Goal: Find specific page/section: Find specific page/section

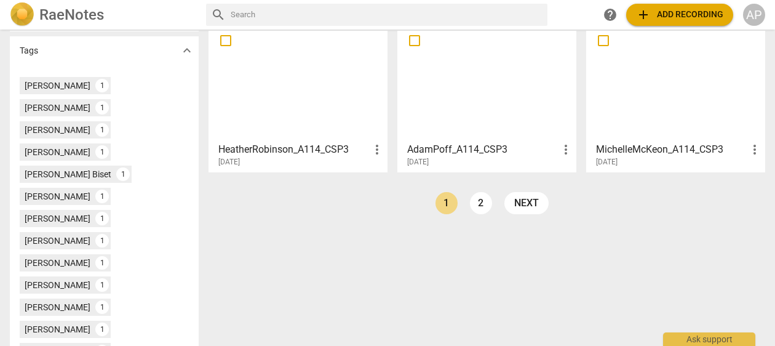
scroll to position [381, 0]
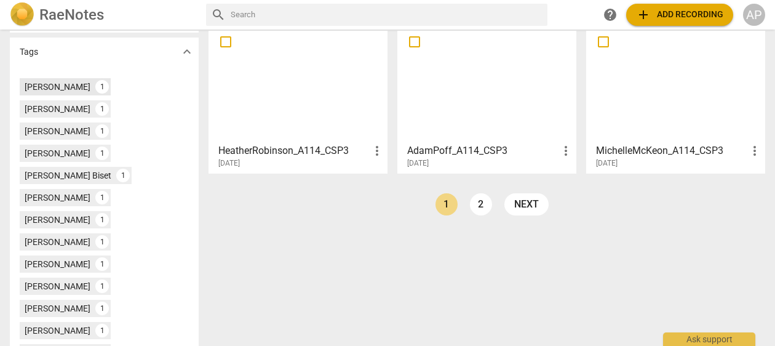
click at [56, 86] on div "[PERSON_NAME]" at bounding box center [58, 87] width 66 height 12
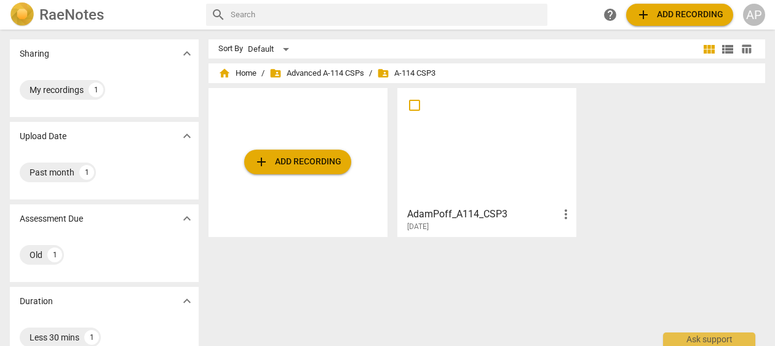
click at [450, 213] on h3 "AdamPoff_A114_CSP3" at bounding box center [482, 214] width 151 height 15
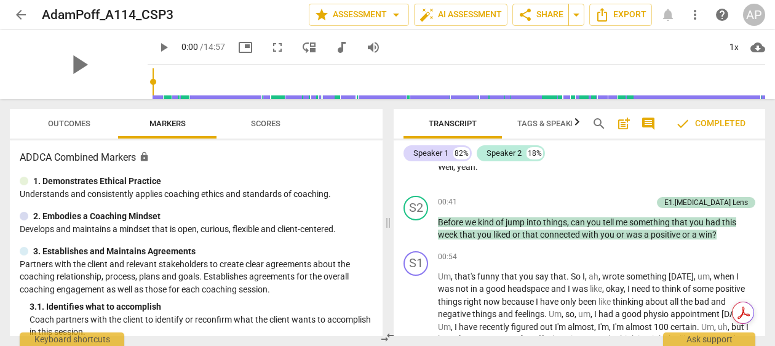
scroll to position [771, 0]
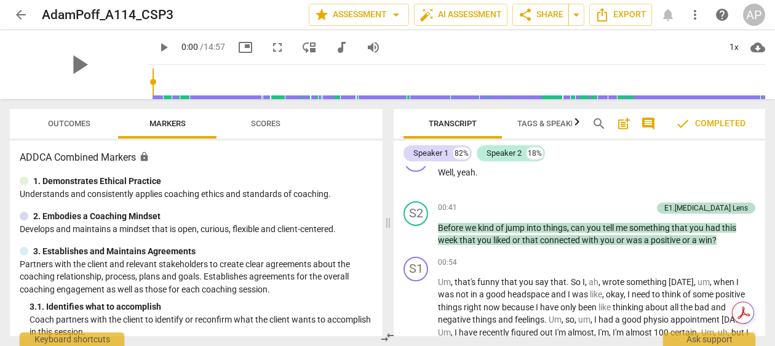
click at [68, 121] on span "Outcomes" at bounding box center [69, 123] width 42 height 9
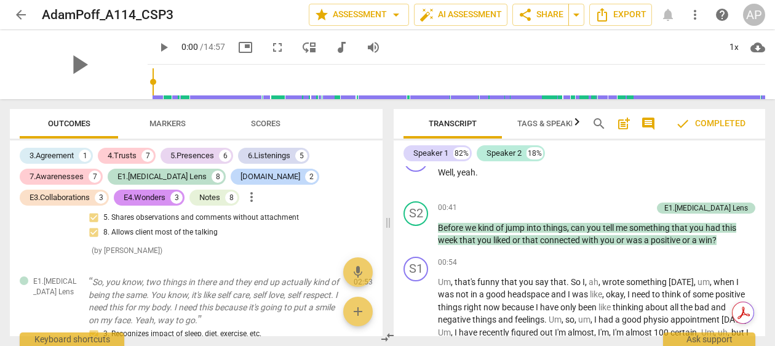
scroll to position [775, 0]
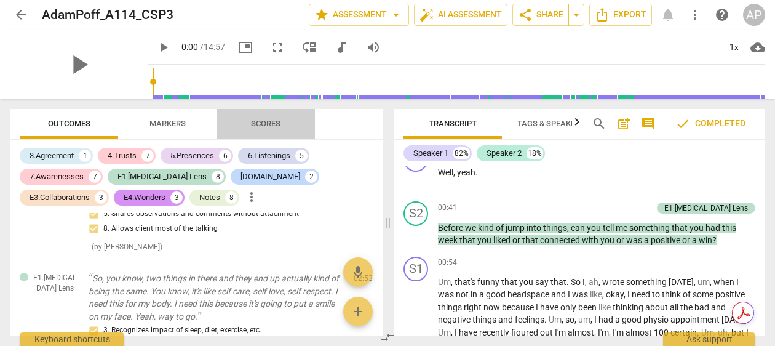
click at [265, 116] on span "Scores" at bounding box center [265, 124] width 59 height 17
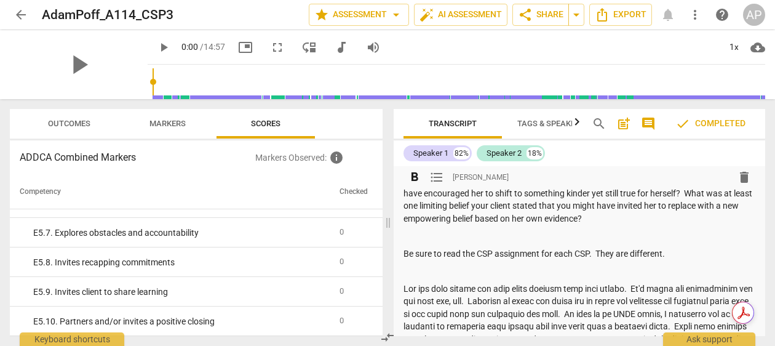
scroll to position [153, 0]
